Goal: Task Accomplishment & Management: Use online tool/utility

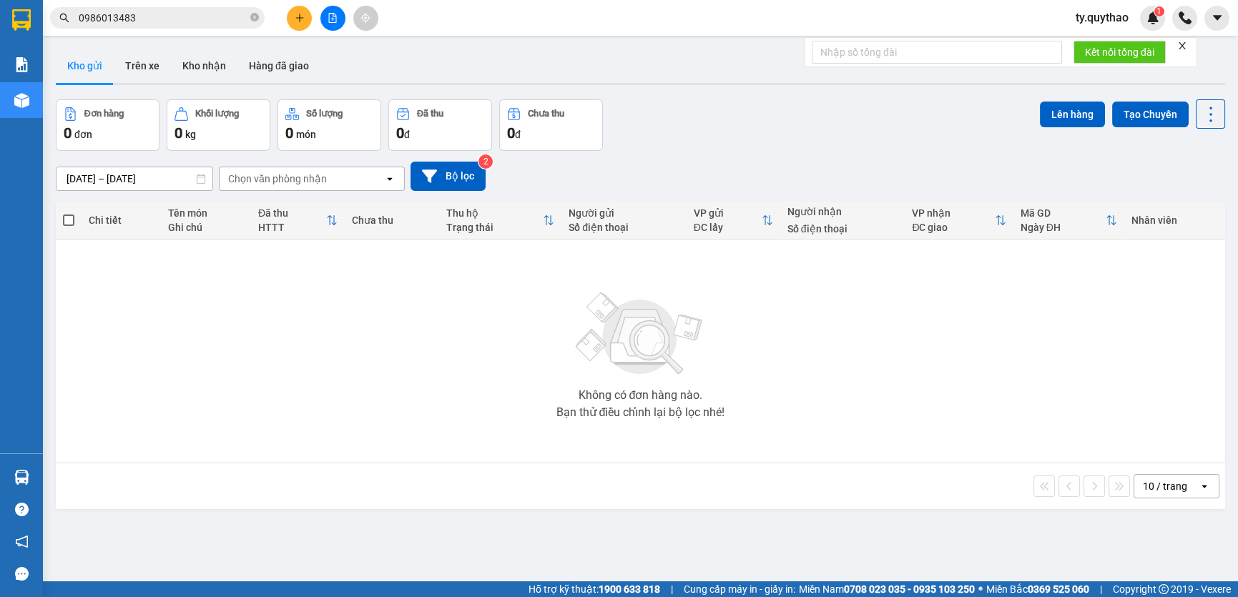
scroll to position [64, 0]
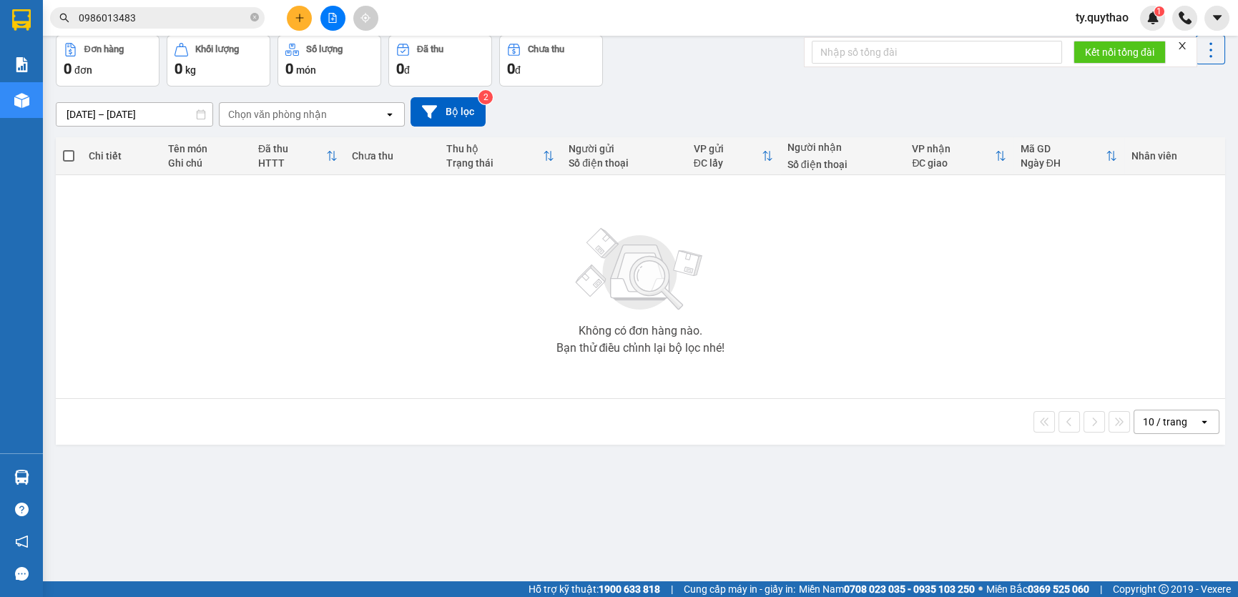
click at [175, 21] on input "0986013483" at bounding box center [163, 18] width 169 height 16
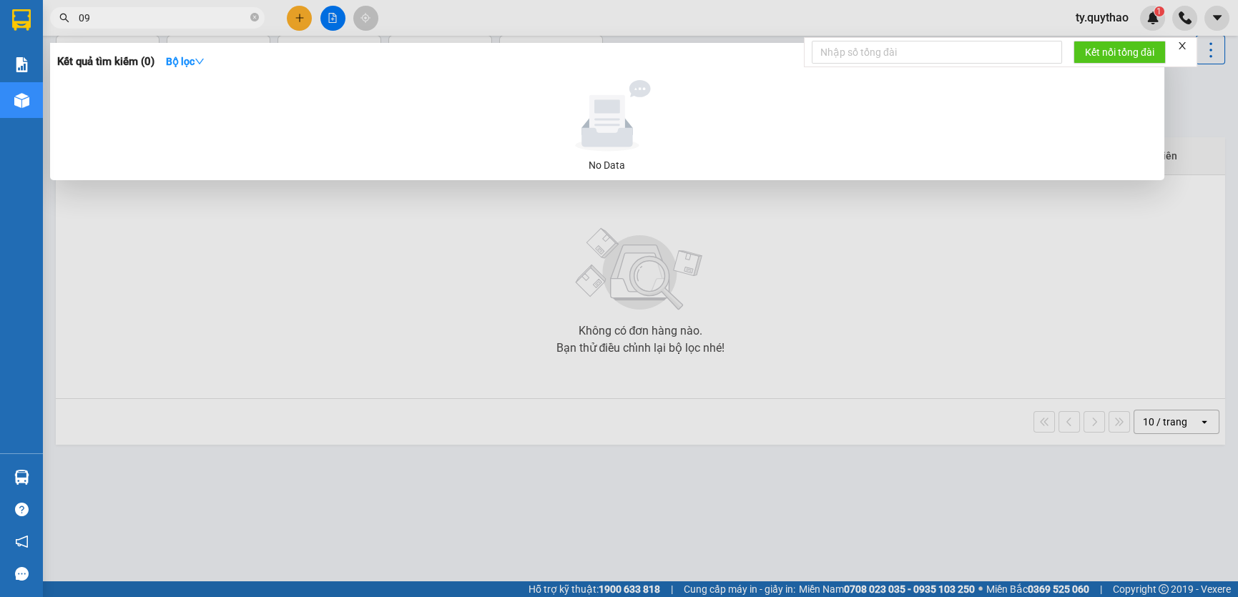
type input "0"
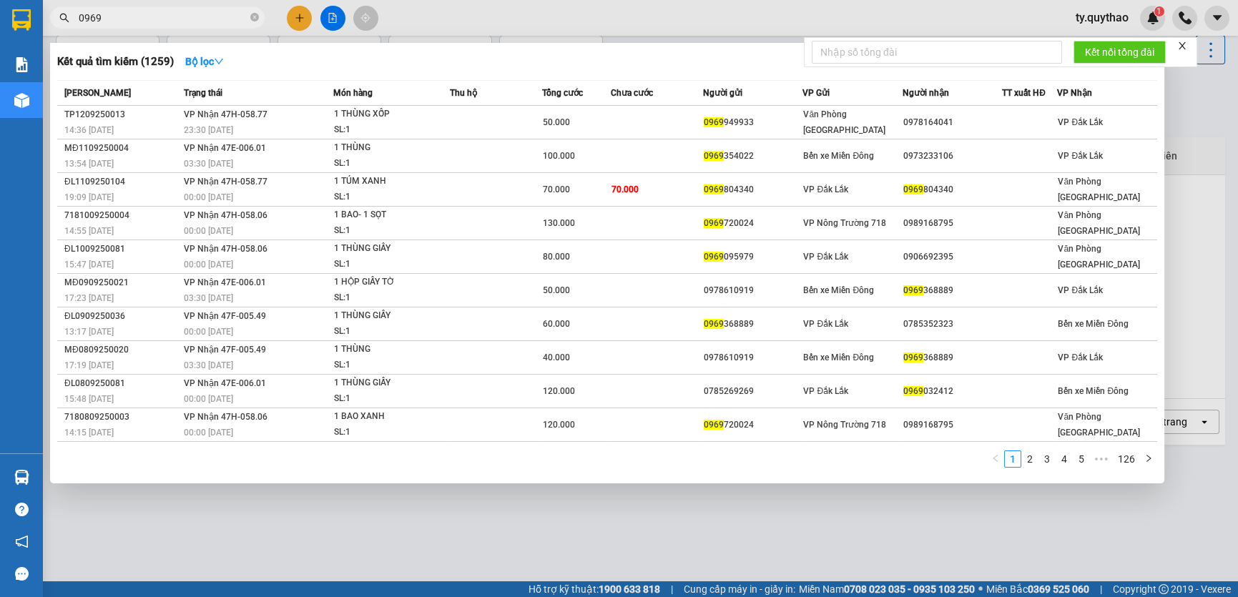
click at [143, 19] on input "0969" at bounding box center [163, 18] width 169 height 16
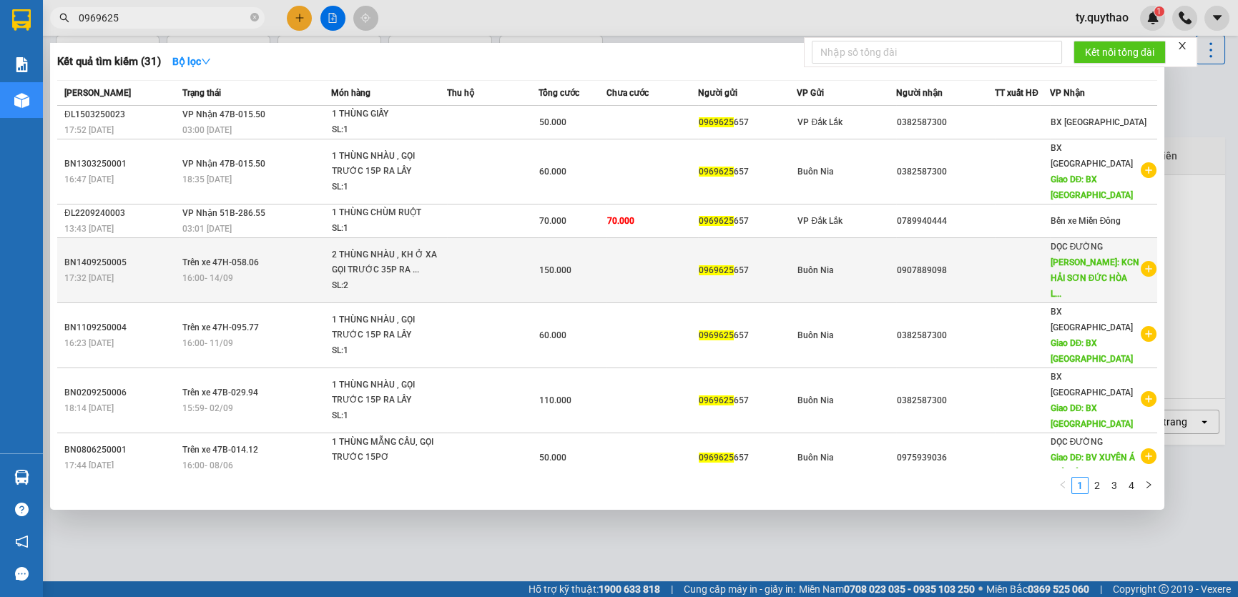
type input "0969625"
click at [973, 263] on div "0907889098" at bounding box center [945, 270] width 97 height 15
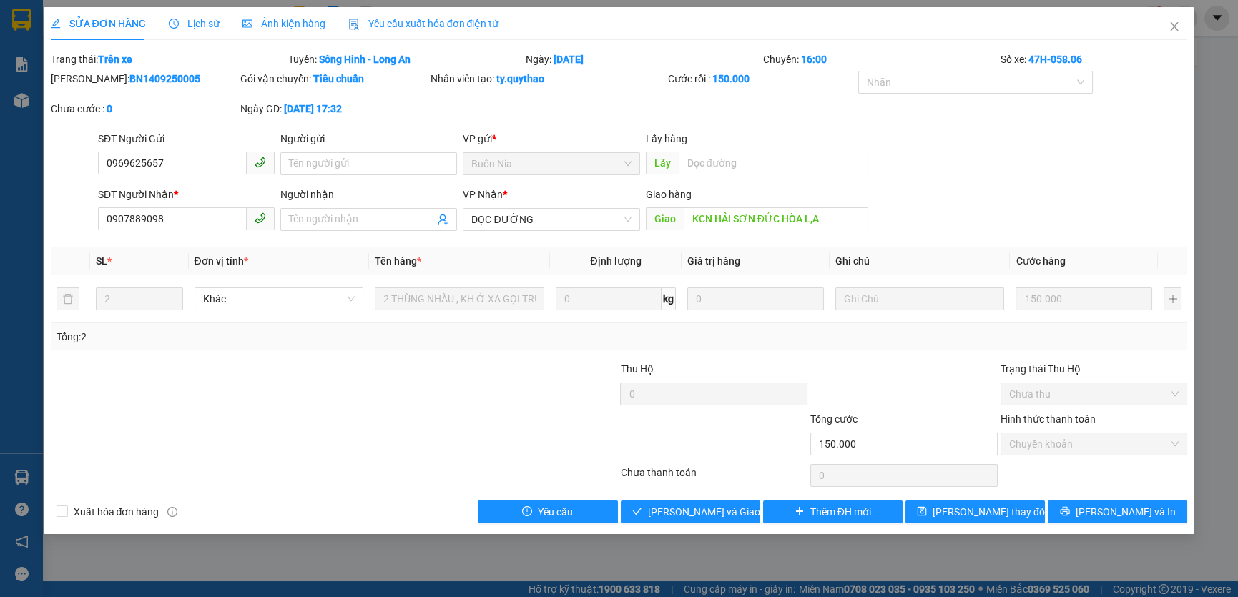
type input "0969625657"
type input "0907889098"
type input "KCN HẢI SƠN ĐỨC HÒA L,A"
type input "150.000"
click at [134, 157] on input "0969625657" at bounding box center [172, 163] width 149 height 23
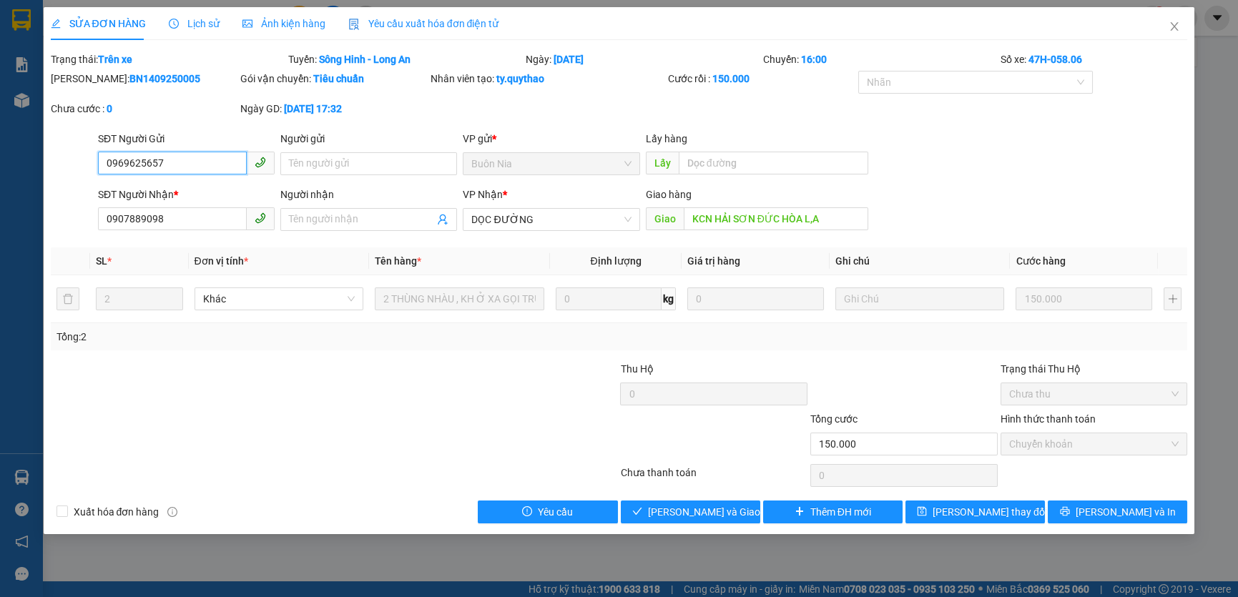
click at [132, 160] on input "0969625657" at bounding box center [172, 163] width 149 height 23
click at [1175, 28] on icon "close" at bounding box center [1175, 26] width 8 height 9
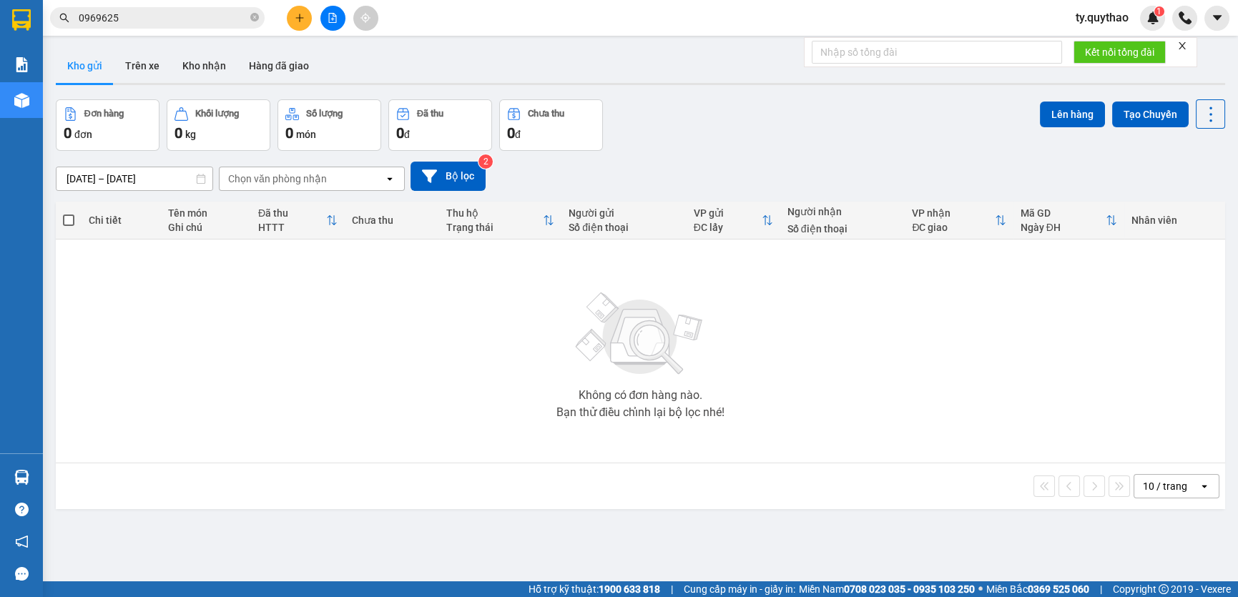
click at [206, 14] on input "0969625" at bounding box center [163, 18] width 169 height 16
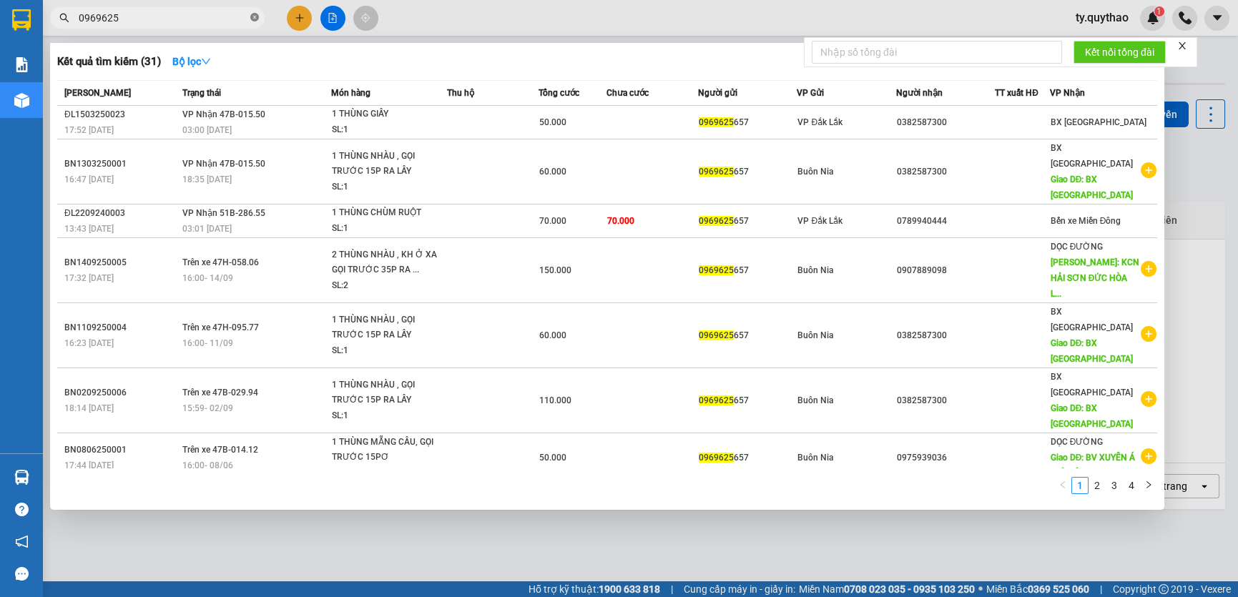
click at [254, 17] on icon "close-circle" at bounding box center [254, 17] width 9 height 9
click at [254, 17] on span at bounding box center [254, 18] width 9 height 16
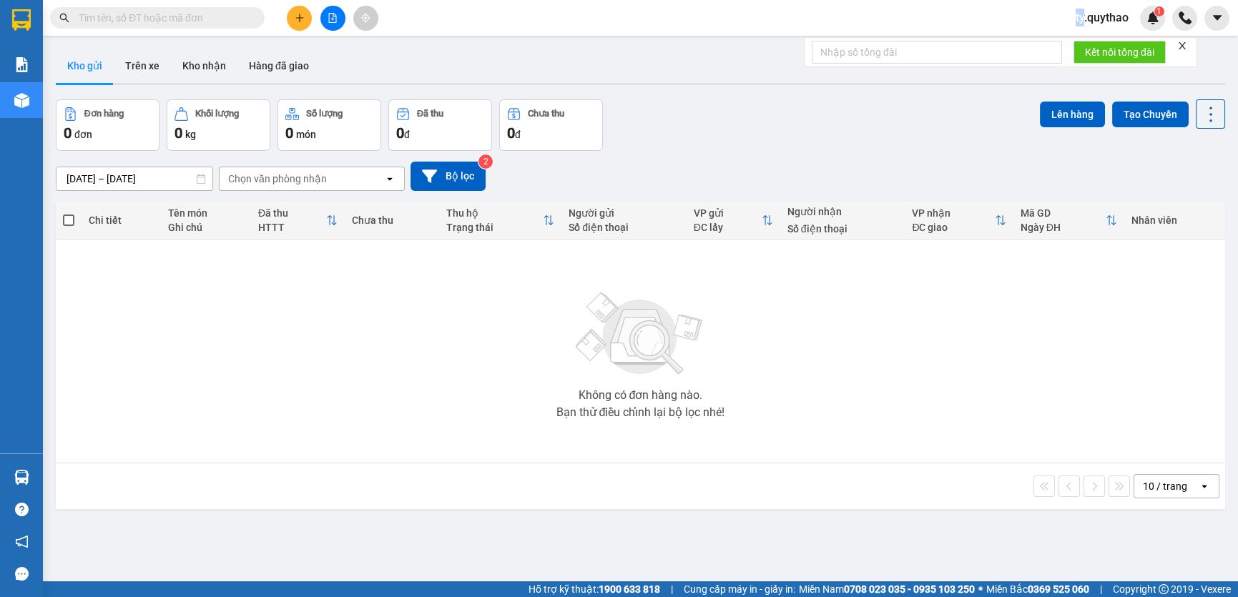
scroll to position [64, 0]
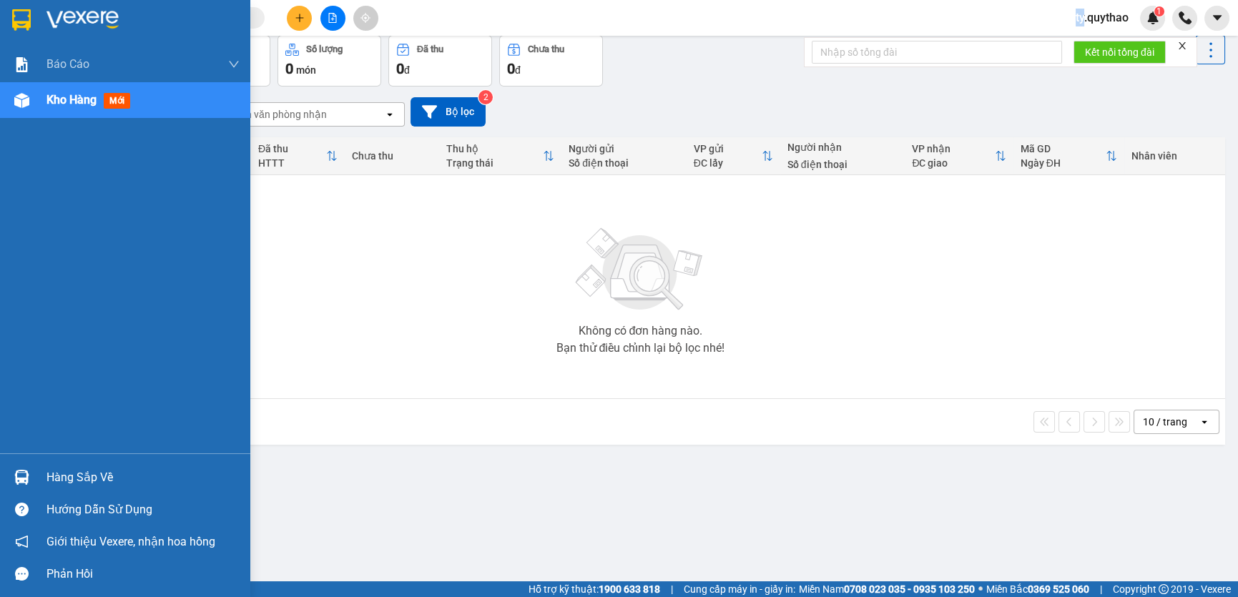
click at [87, 104] on span "Kho hàng" at bounding box center [72, 100] width 50 height 14
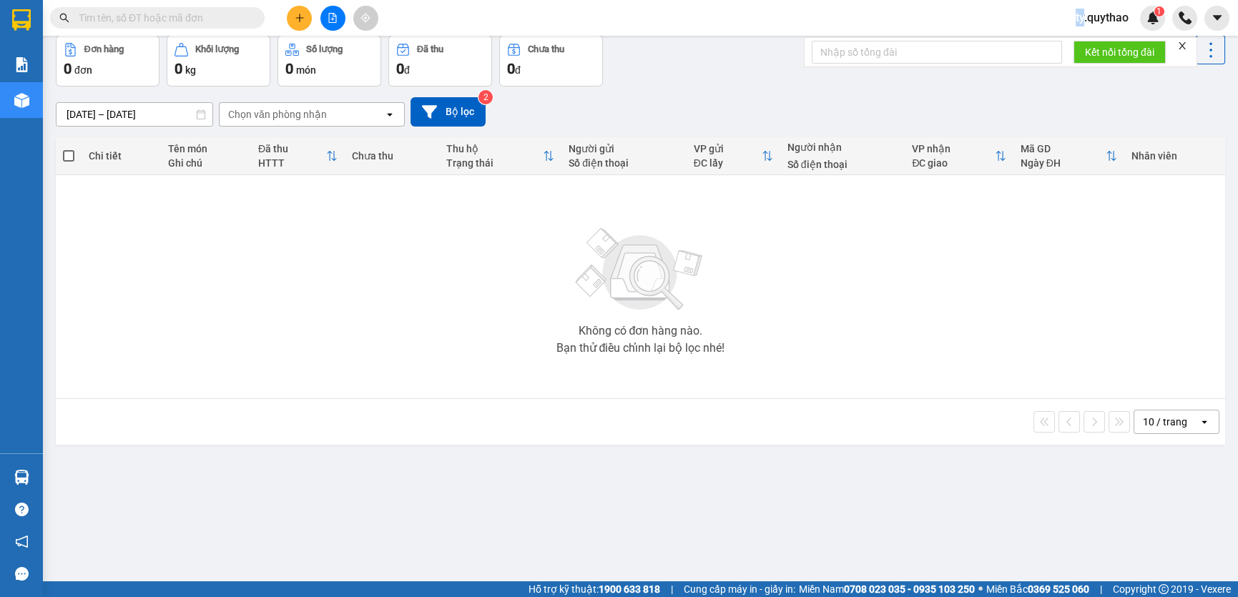
click at [688, 82] on div "Đơn hàng 0 đơn Khối lượng 0 kg Số lượng 0 món Đã thu 0 đ Chưa thu 0 đ Lên hàng …" at bounding box center [641, 61] width 1170 height 52
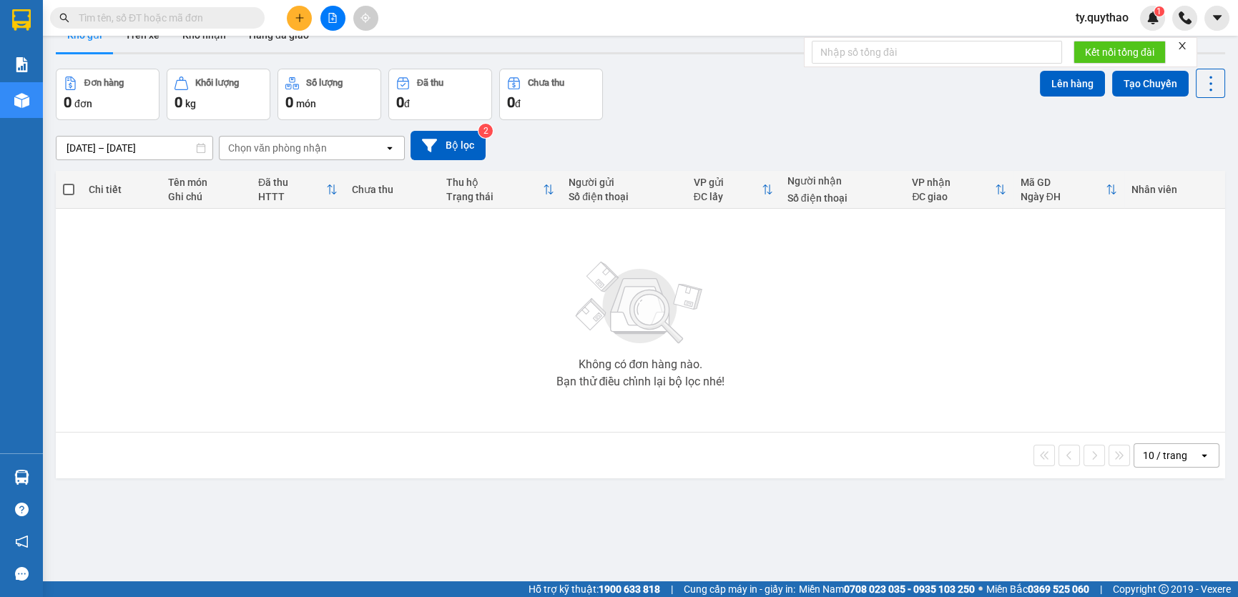
scroll to position [0, 0]
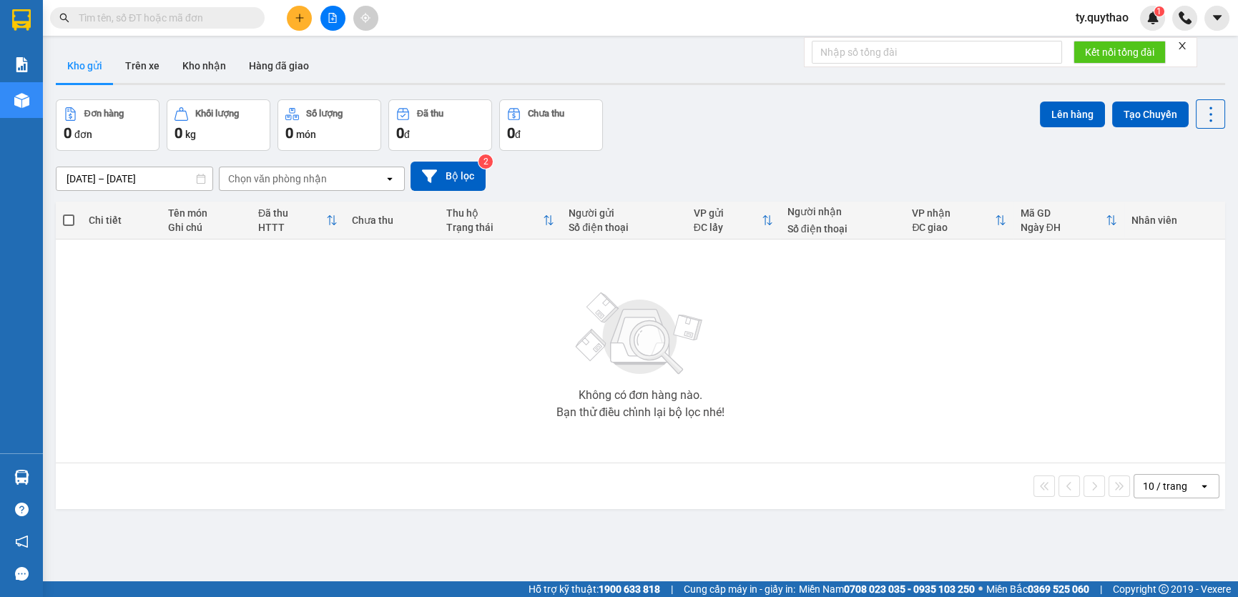
click at [331, 19] on icon "file-add" at bounding box center [333, 18] width 8 height 10
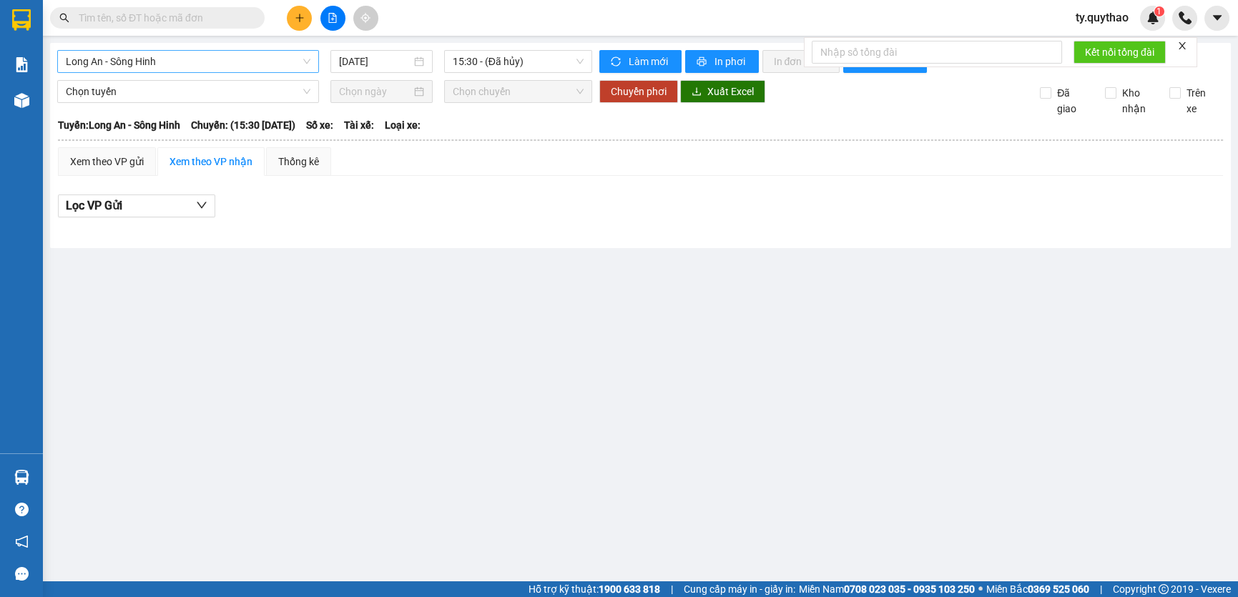
click at [222, 63] on span "Long An - Sông Hinh" at bounding box center [188, 61] width 245 height 21
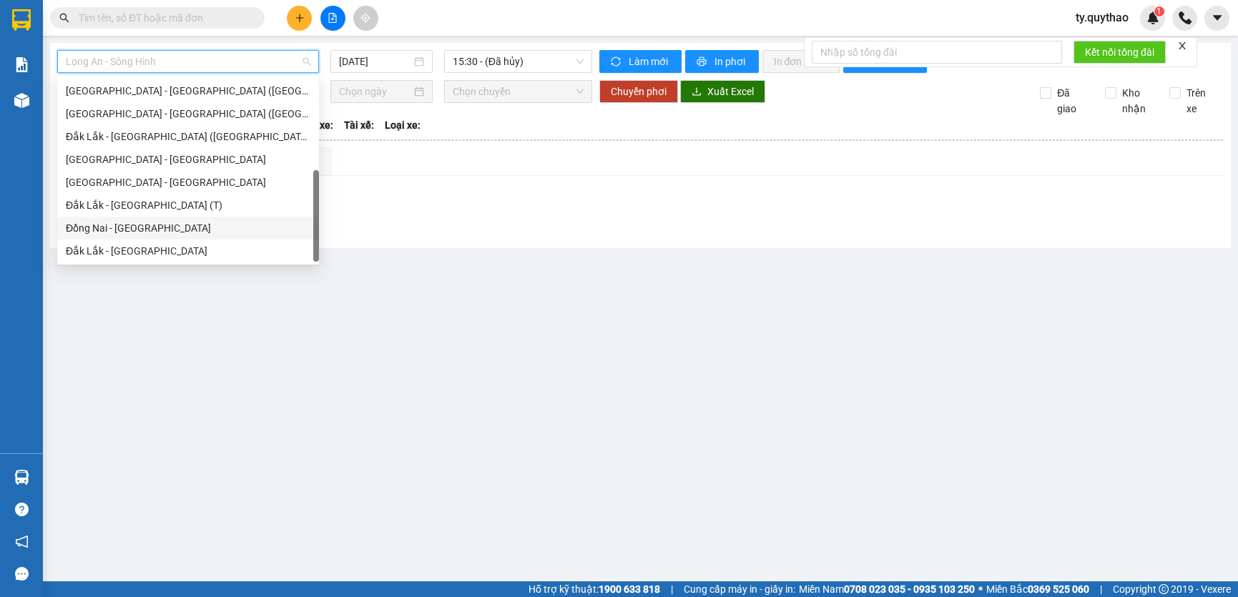
scroll to position [141, 0]
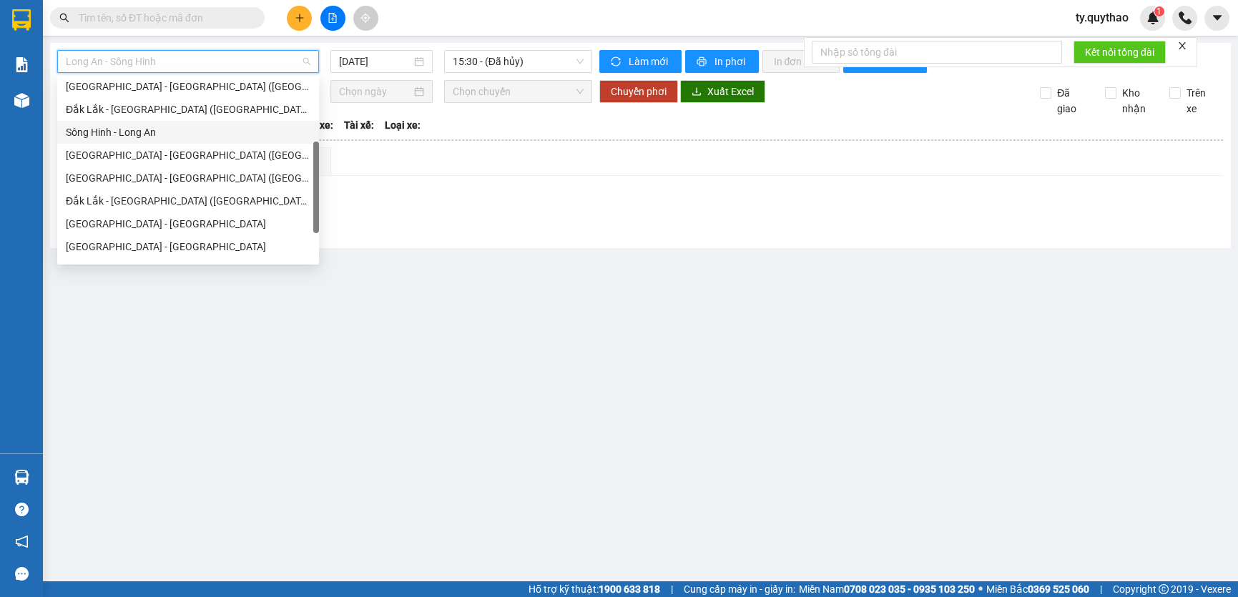
click at [180, 135] on div "Sông Hinh - Long An" at bounding box center [188, 132] width 245 height 16
type input "[DATE]"
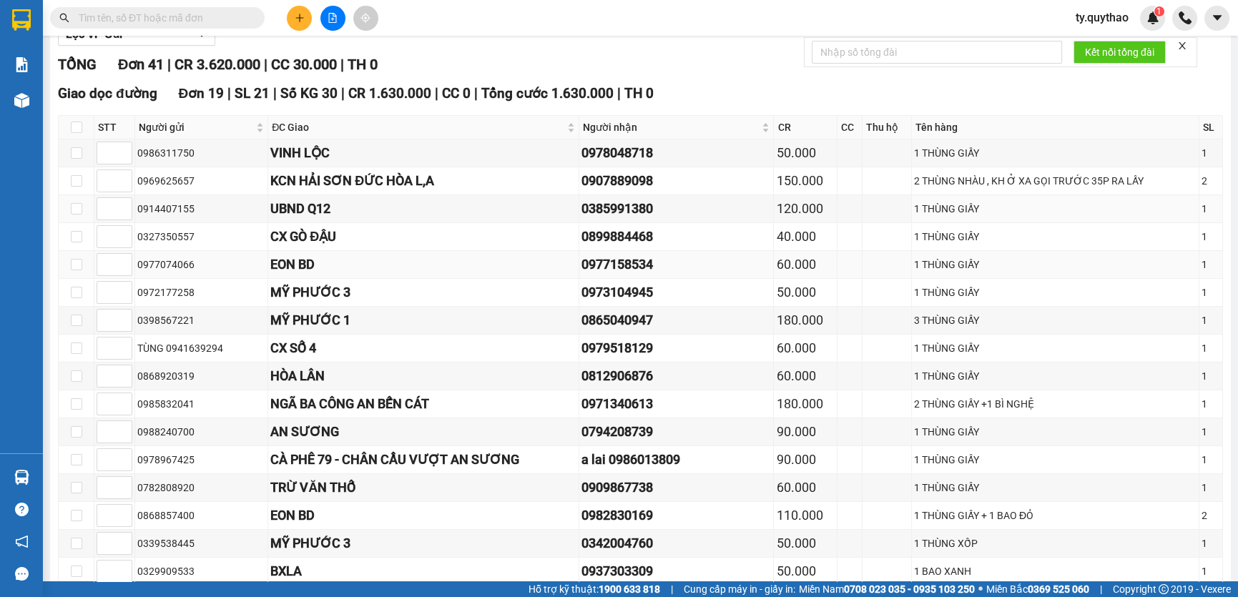
scroll to position [195, 0]
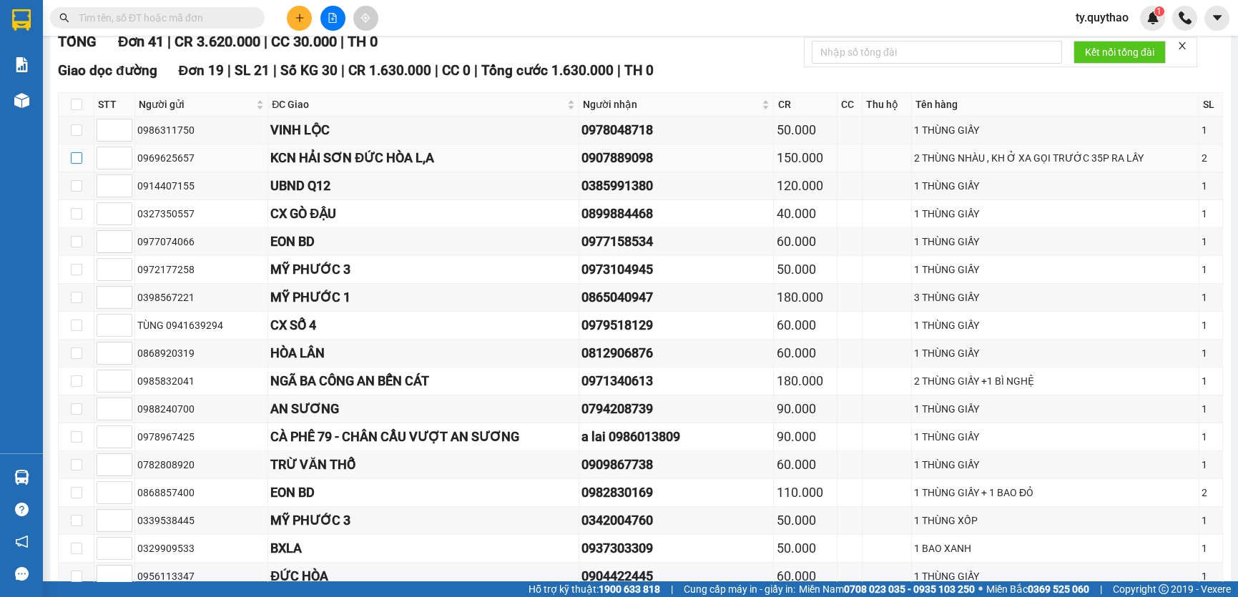
click at [77, 162] on input "checkbox" at bounding box center [76, 157] width 11 height 11
checkbox input "true"
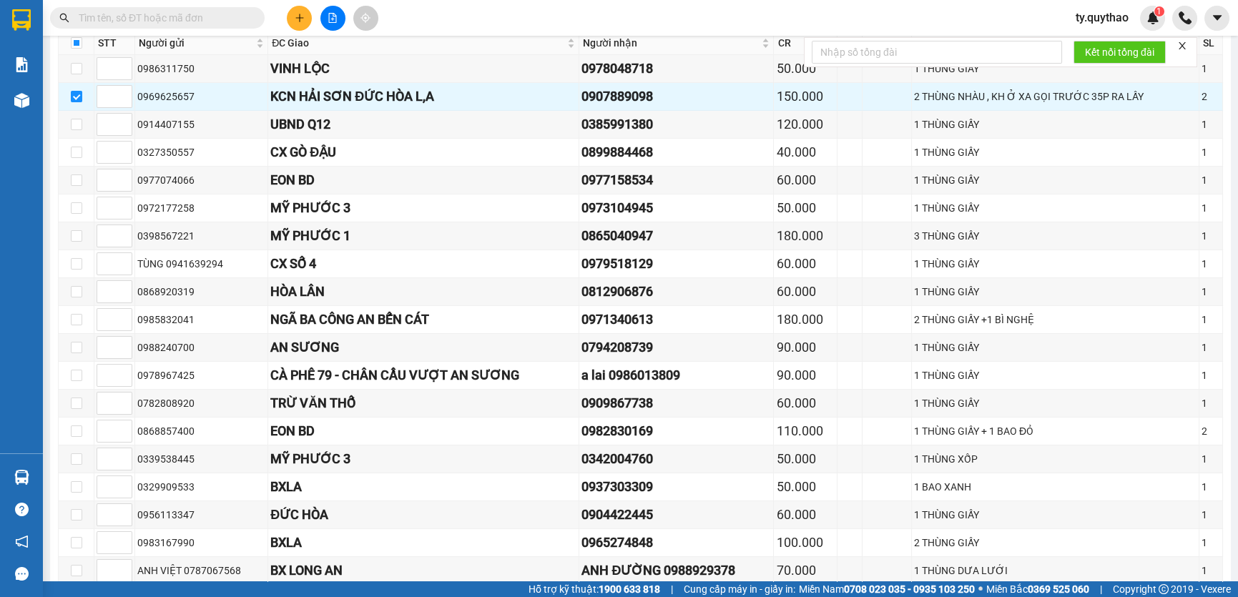
scroll to position [0, 0]
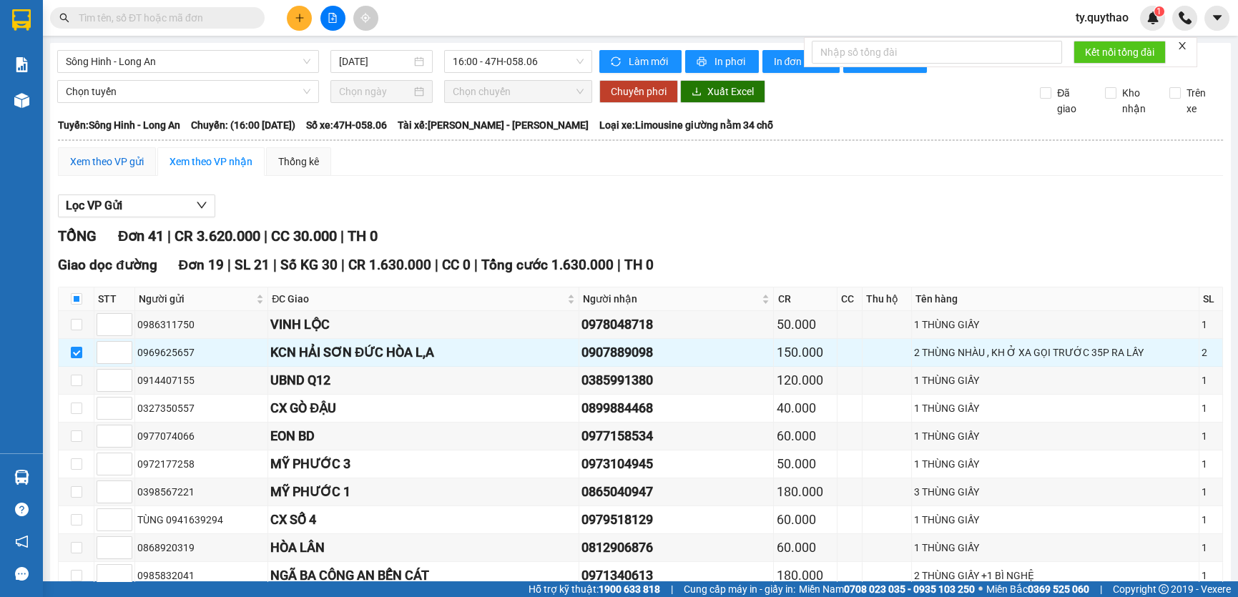
click at [96, 158] on div "Xem theo VP gửi" at bounding box center [107, 162] width 74 height 16
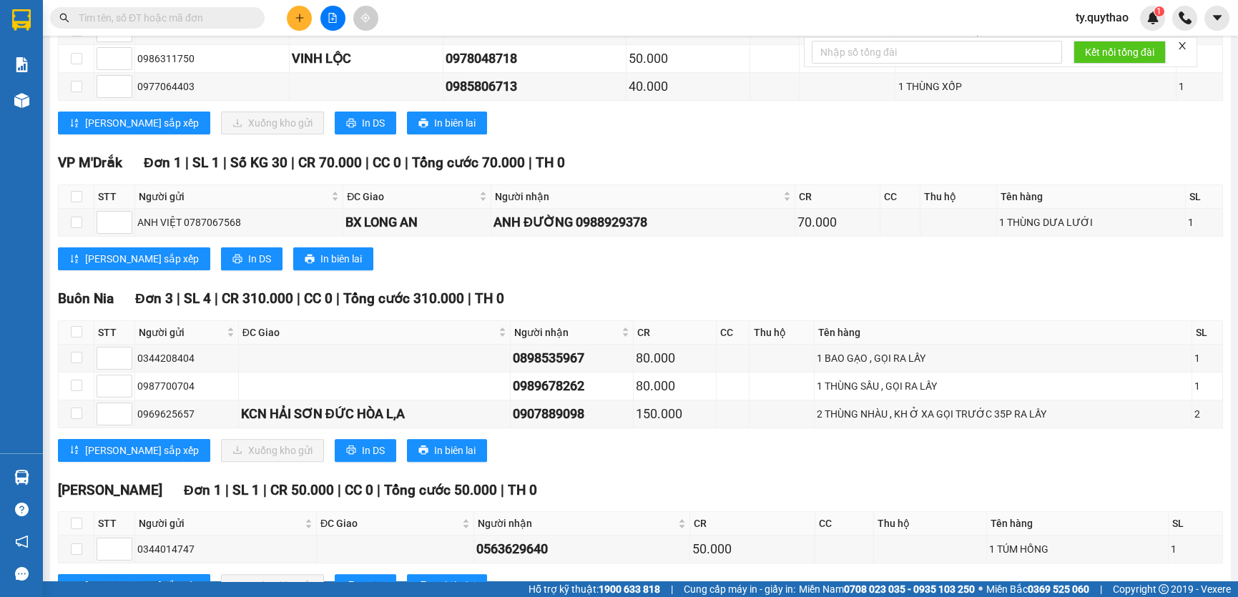
scroll to position [1477, 0]
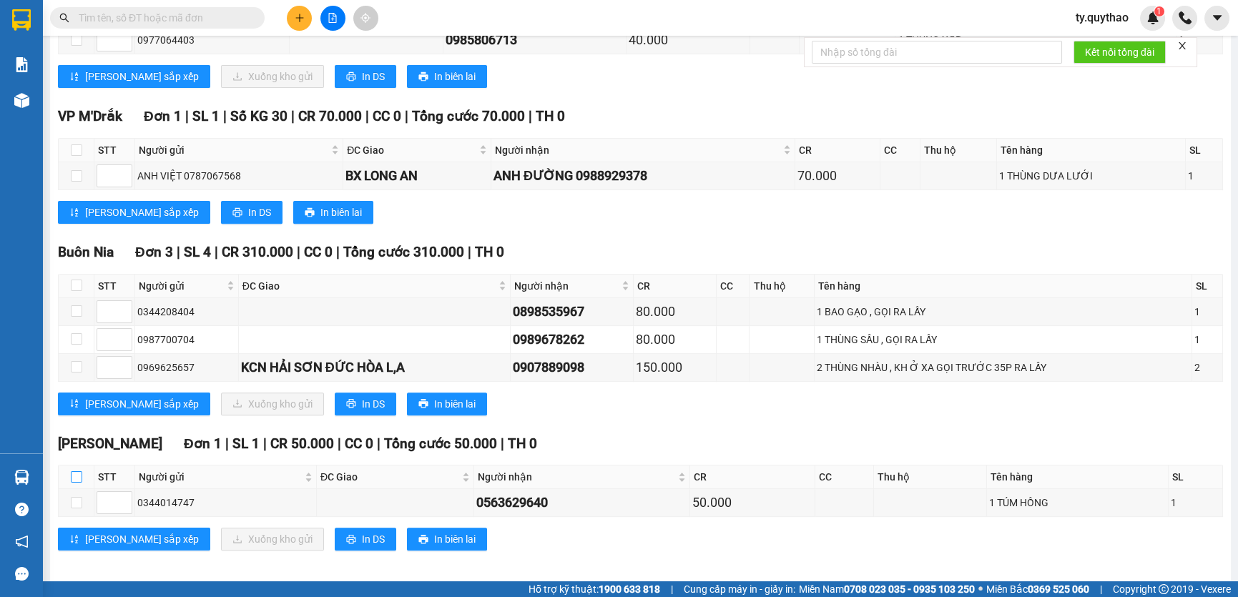
click at [74, 471] on input "checkbox" at bounding box center [76, 476] width 11 height 11
checkbox input "false"
click at [74, 471] on input "checkbox" at bounding box center [76, 476] width 11 height 11
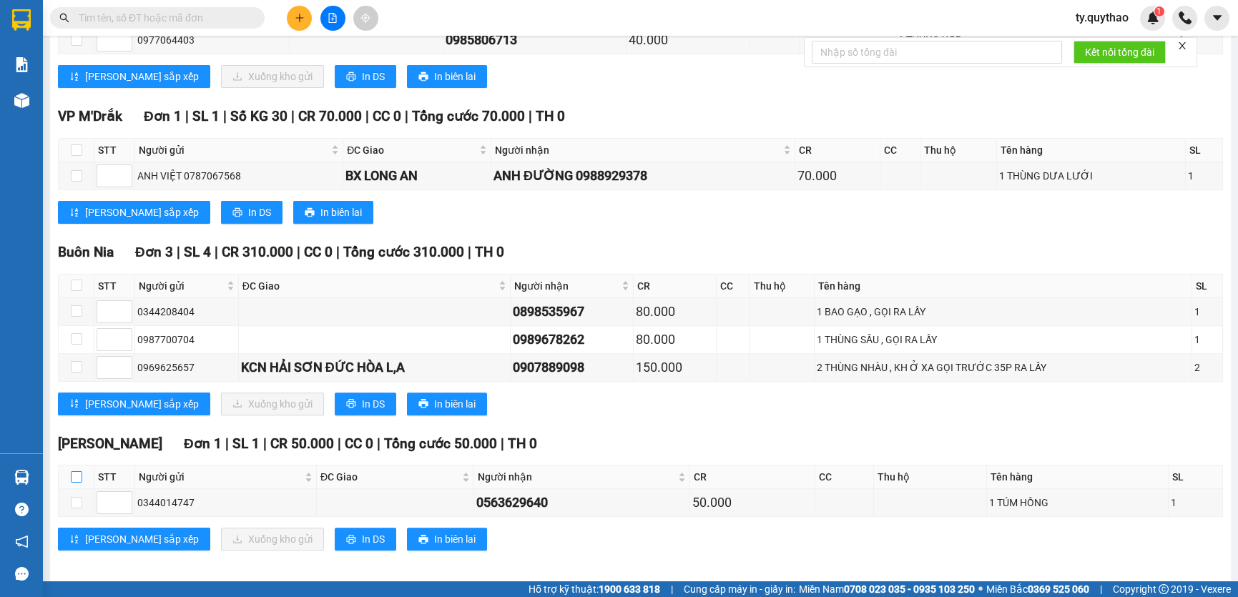
click at [74, 471] on input "checkbox" at bounding box center [76, 476] width 11 height 11
checkbox input "true"
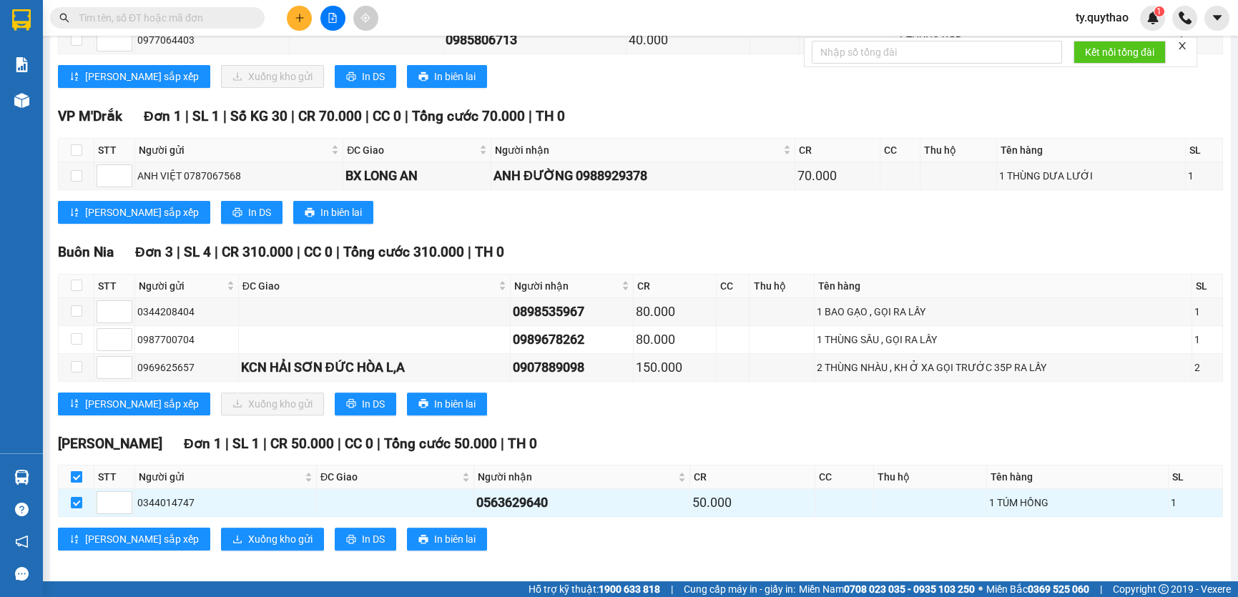
click at [74, 471] on input "checkbox" at bounding box center [76, 476] width 11 height 11
checkbox input "true"
click at [248, 532] on span "Xuống kho gửi" at bounding box center [280, 540] width 64 height 16
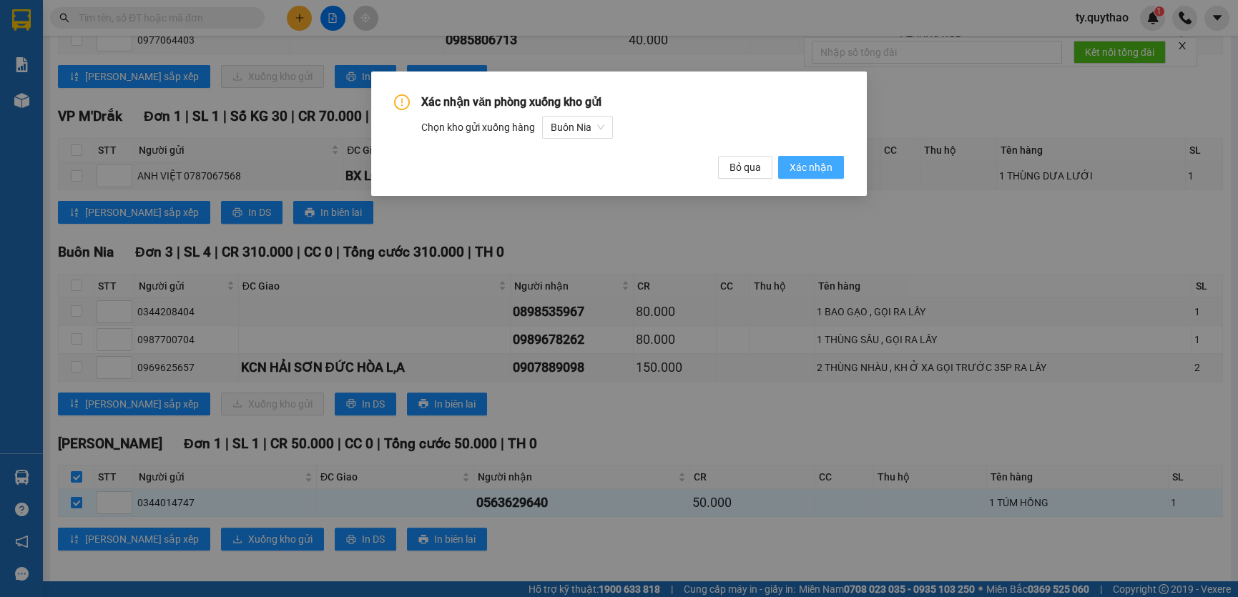
click at [813, 171] on span "Xác nhận" at bounding box center [811, 168] width 43 height 16
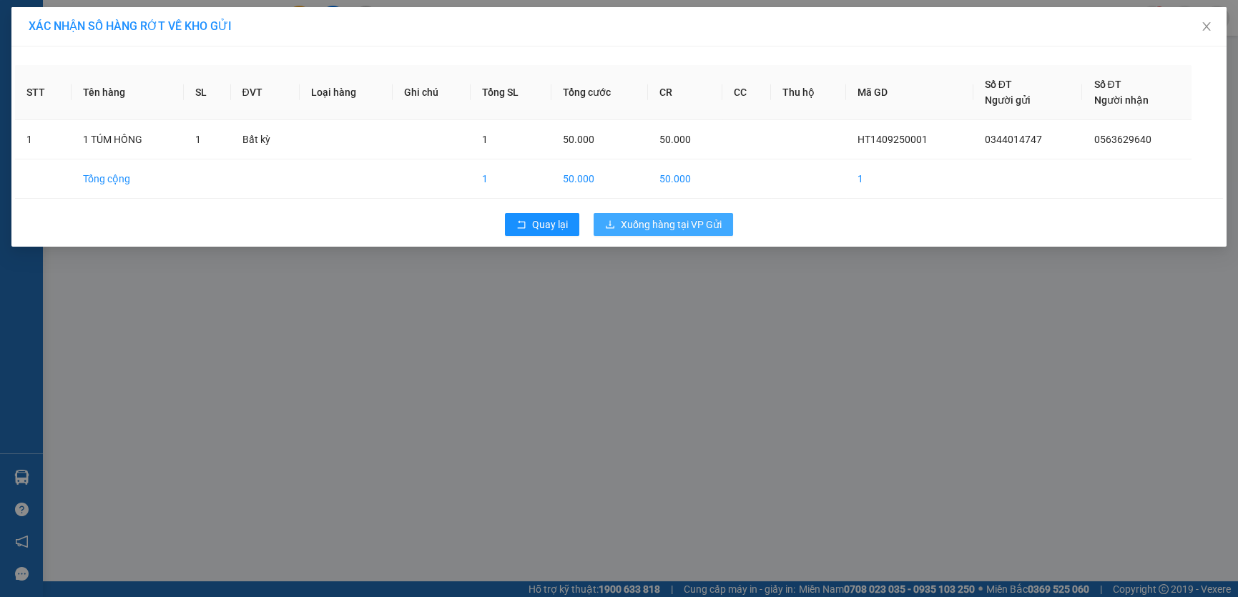
click at [712, 222] on span "Xuống hàng tại VP Gửi" at bounding box center [671, 225] width 101 height 16
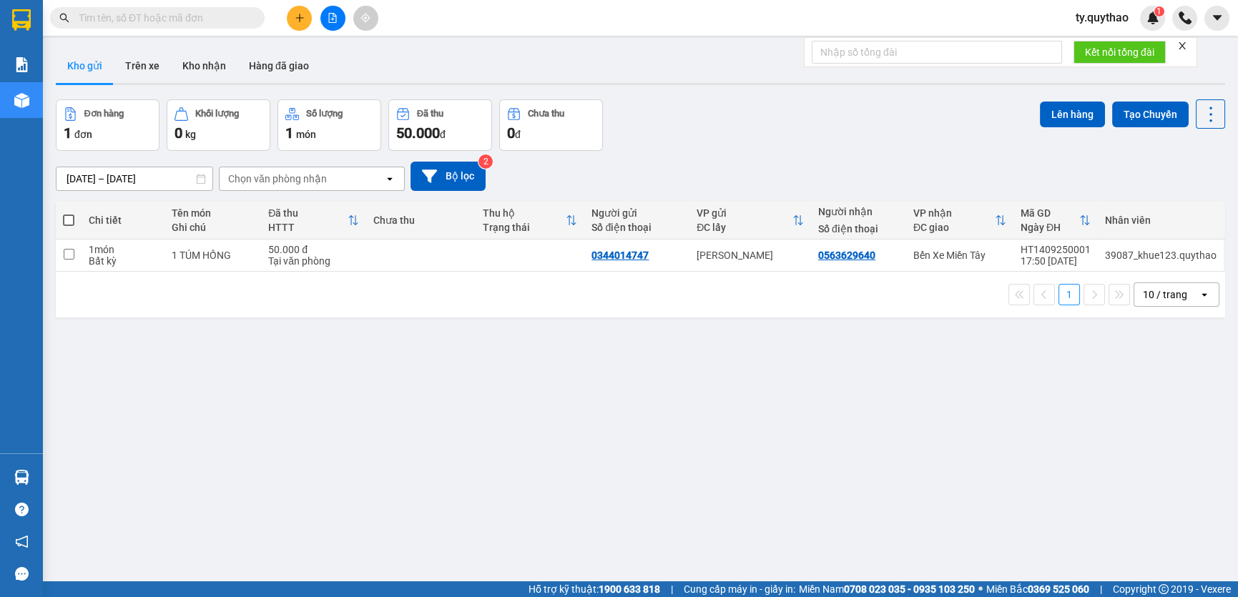
click at [63, 217] on span at bounding box center [68, 220] width 11 height 11
click at [69, 213] on input "checkbox" at bounding box center [69, 213] width 0 height 0
click at [63, 217] on span at bounding box center [68, 220] width 11 height 11
click at [69, 213] on input "checkbox" at bounding box center [69, 213] width 0 height 0
checkbox input "true"
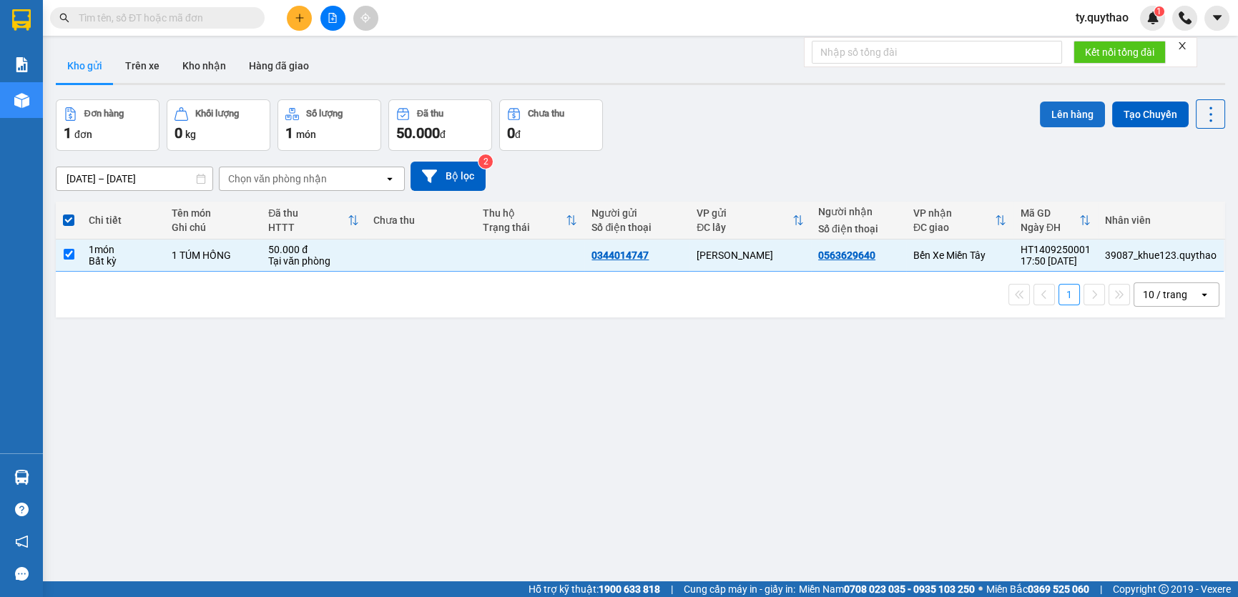
click at [1078, 117] on button "Lên hàng" at bounding box center [1072, 115] width 65 height 26
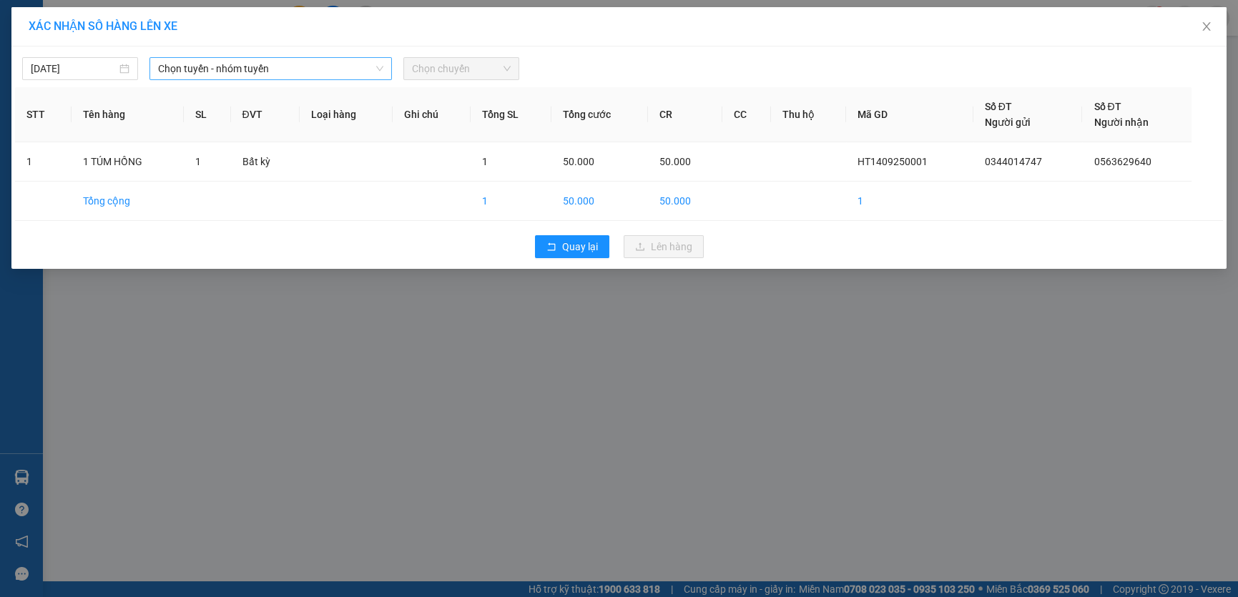
click at [315, 60] on span "Chọn tuyến - nhóm tuyến" at bounding box center [270, 68] width 225 height 21
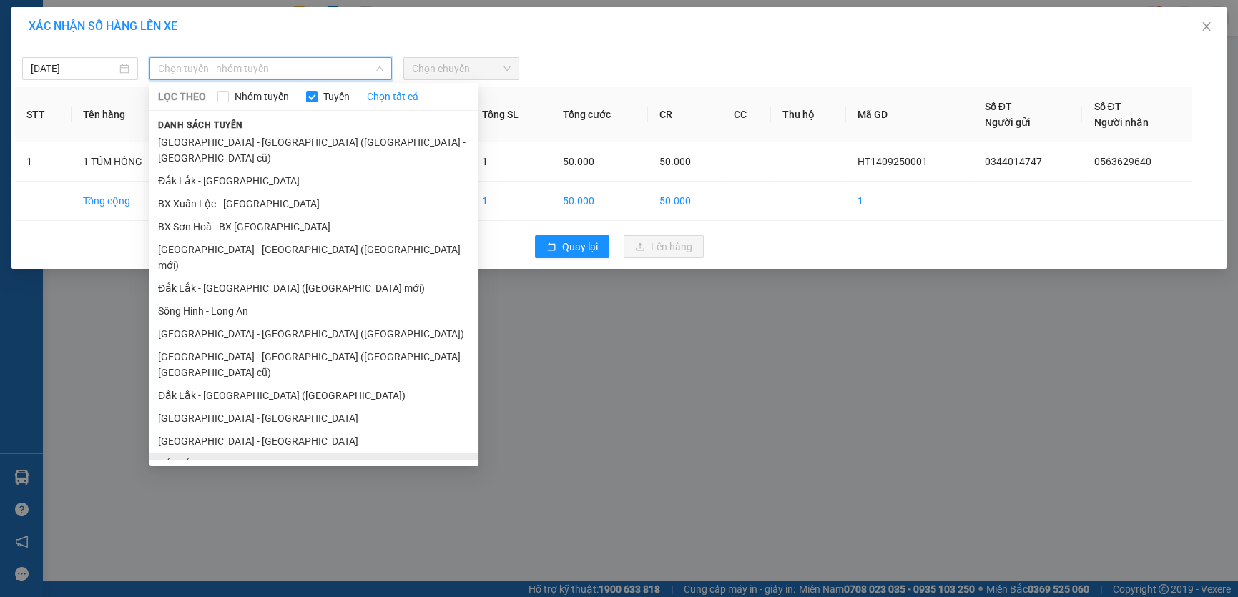
scroll to position [37, 0]
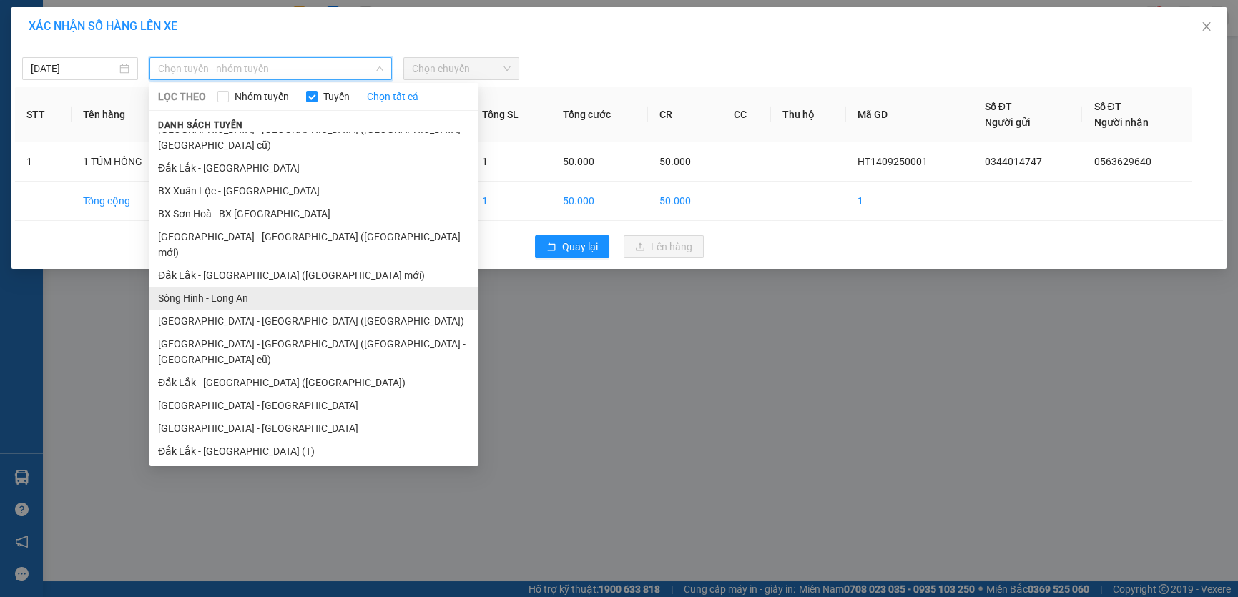
click at [305, 287] on li "Sông Hinh - Long An" at bounding box center [314, 298] width 329 height 23
click at [305, 270] on div "XÁC NHẬN SỐ HÀNG LÊN XE [DATE] Chọn tuyến - nhóm tuyến LỌC THEO Nhóm tuyến Tuyế…" at bounding box center [619, 298] width 1238 height 597
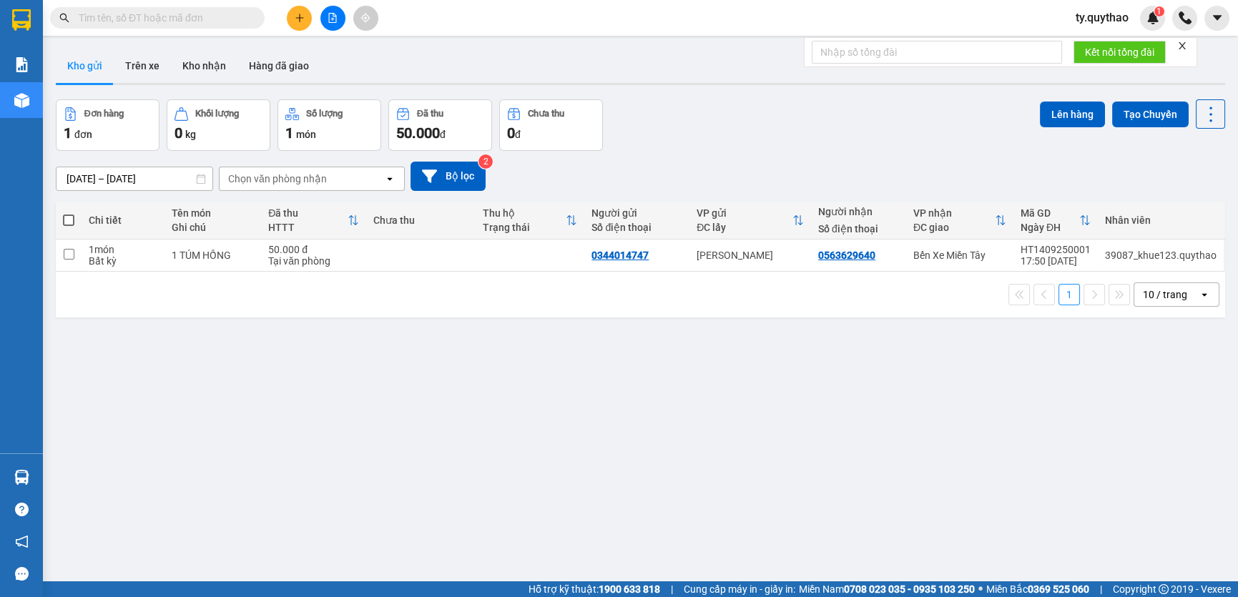
click at [68, 218] on span at bounding box center [68, 220] width 11 height 11
click at [69, 213] on input "checkbox" at bounding box center [69, 213] width 0 height 0
checkbox input "true"
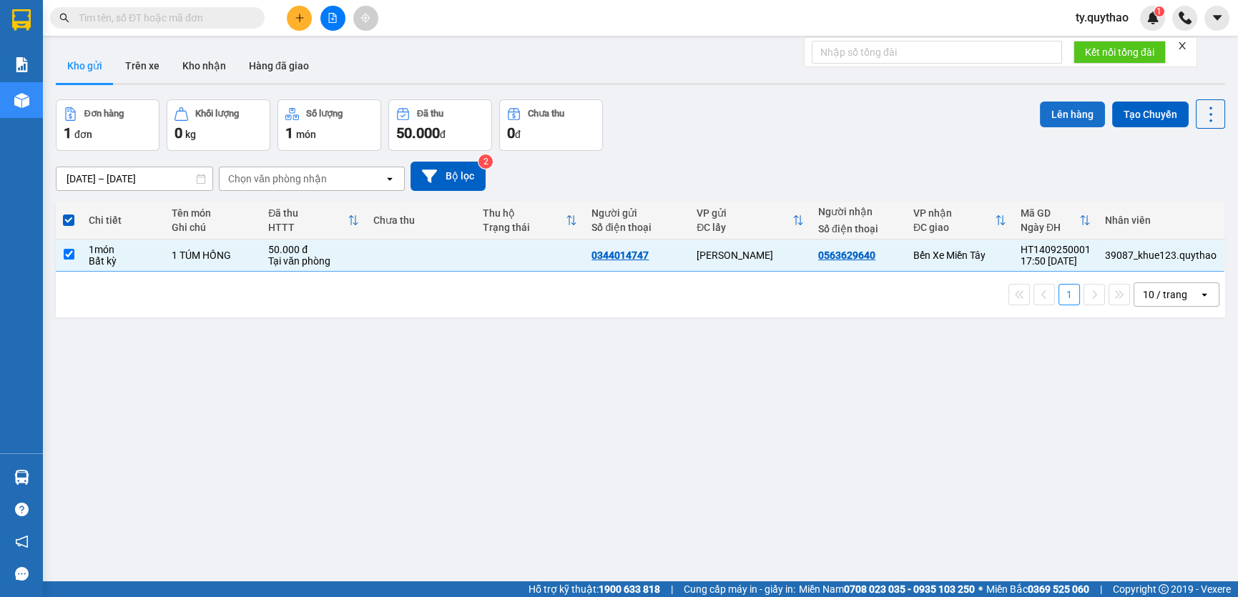
click at [1063, 124] on button "Lên hàng" at bounding box center [1072, 115] width 65 height 26
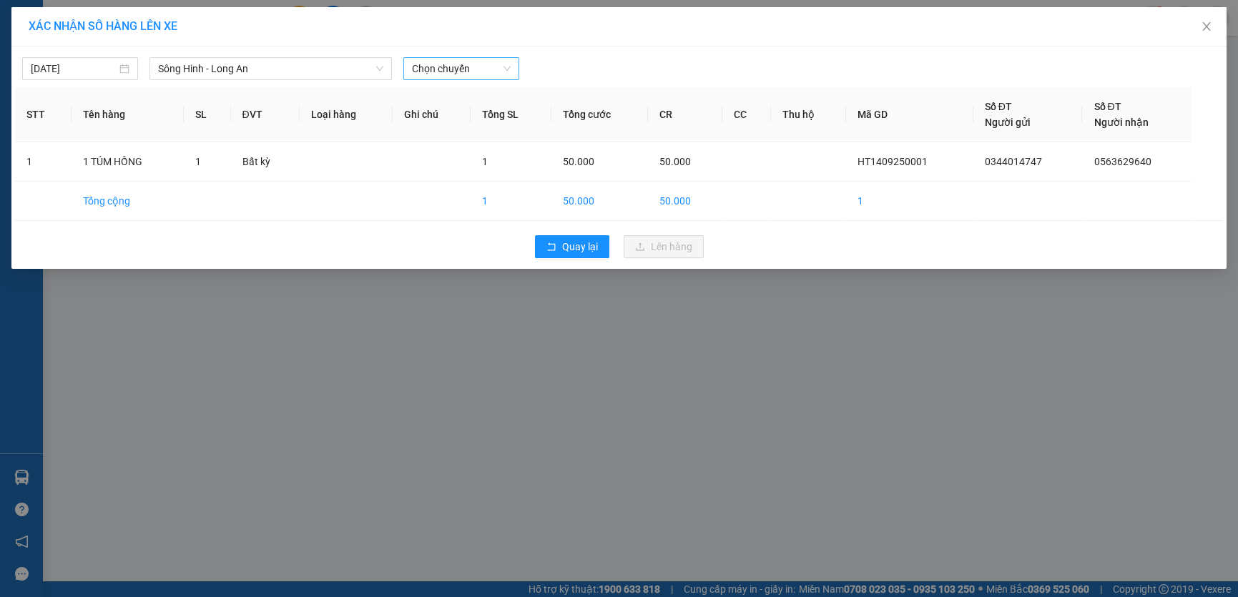
click at [469, 67] on span "Chọn chuyến" at bounding box center [461, 68] width 99 height 21
click at [495, 126] on div "16:00 - 47H-058.06" at bounding box center [468, 120] width 112 height 16
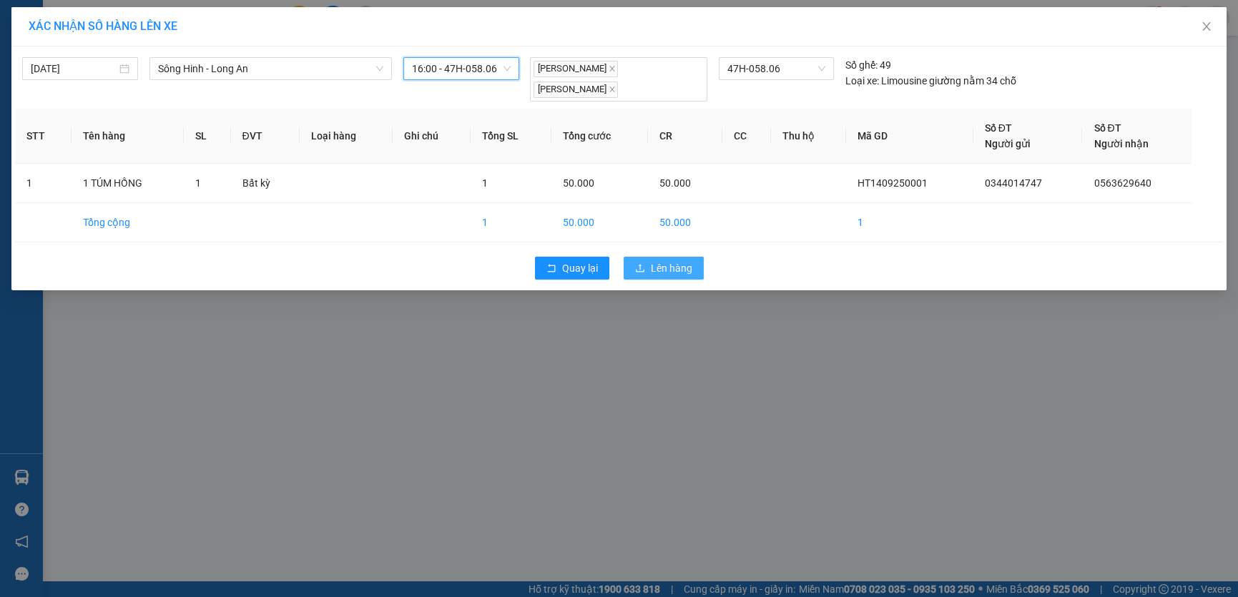
click at [673, 266] on span "Lên hàng" at bounding box center [671, 268] width 41 height 16
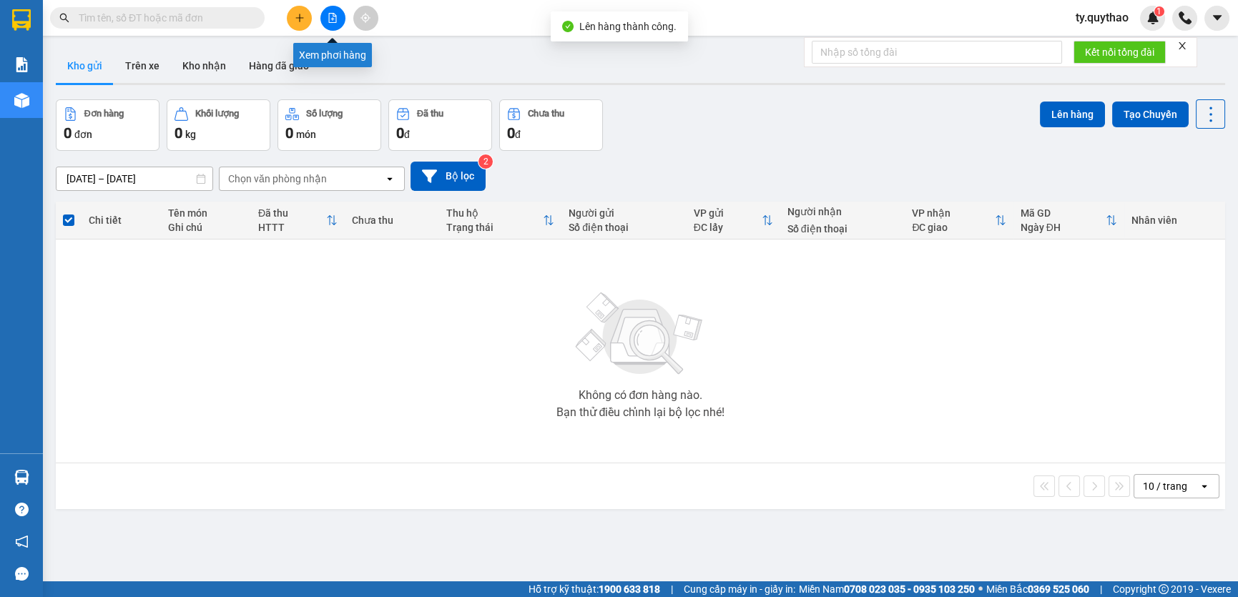
click at [329, 21] on icon "file-add" at bounding box center [333, 18] width 10 height 10
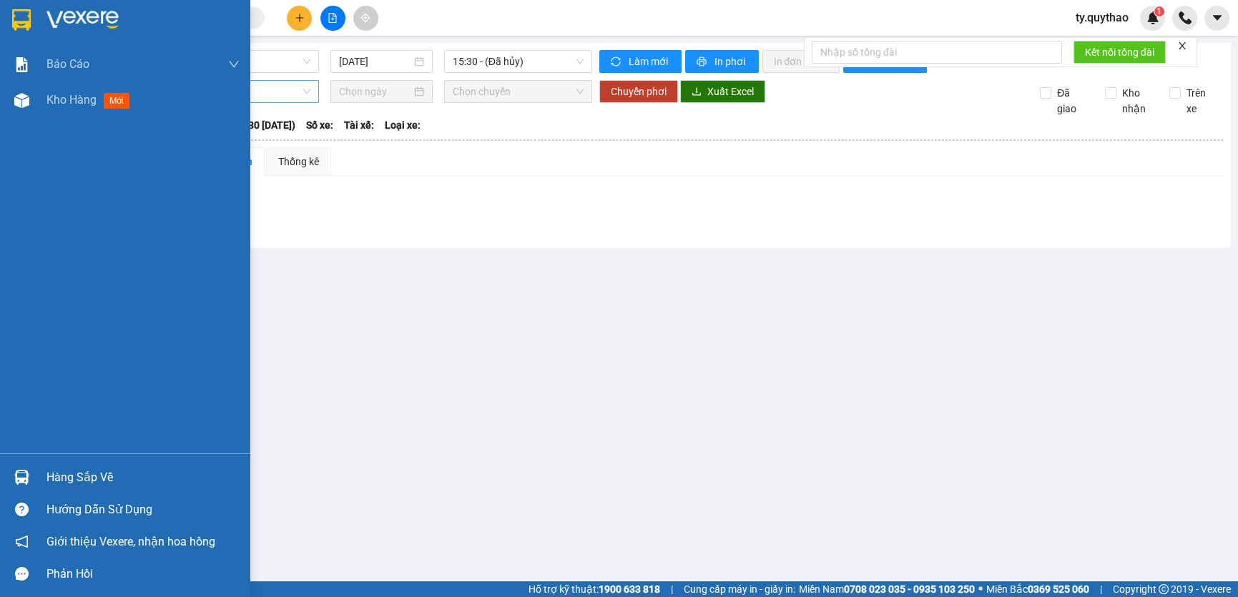
click at [61, 100] on div "Chọn tuyến" at bounding box center [188, 91] width 262 height 23
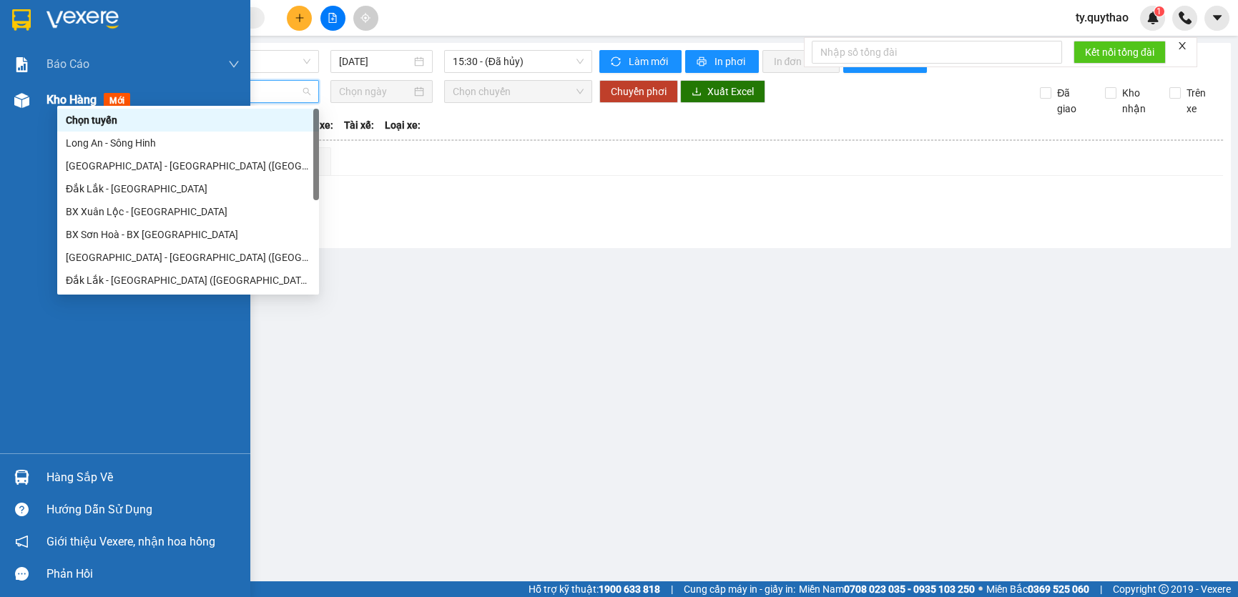
click at [31, 104] on div at bounding box center [21, 100] width 25 height 25
